Goal: Find specific page/section

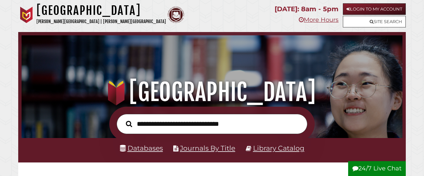
scroll to position [126, 377]
click at [152, 150] on link "Databases" at bounding box center [141, 148] width 43 height 8
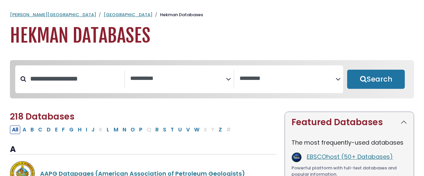
select select "Database Subject Filter"
select select "Database Vendors Filter"
click at [90, 73] on input "Search database by title or keyword" at bounding box center [75, 78] width 98 height 11
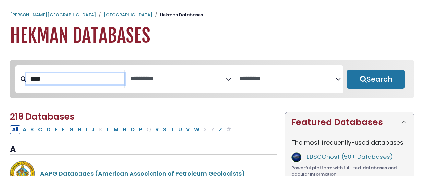
type input "****"
click at [347, 70] on button "Search" at bounding box center [376, 79] width 58 height 19
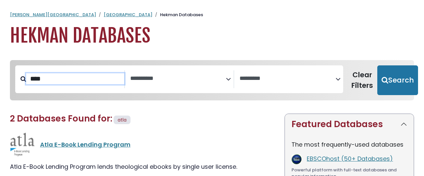
select select "Database Subject Filter"
select select "Database Vendors Filter"
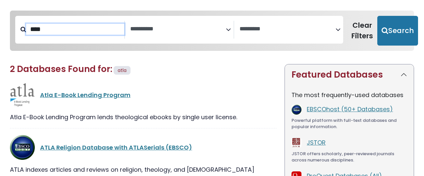
scroll to position [95, 0]
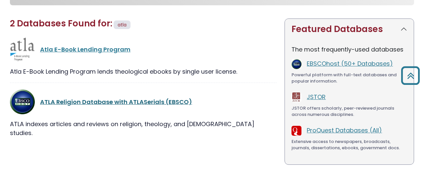
click at [67, 98] on link "ATLA Religion Database with ATLASerials (EBSCO)" at bounding box center [116, 102] width 152 height 8
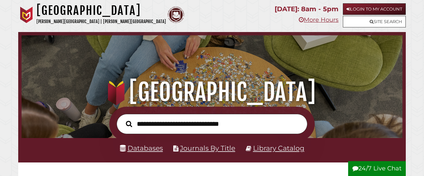
scroll to position [126, 377]
click at [281, 147] on link "Library Catalog" at bounding box center [278, 148] width 51 height 8
